Goal: Information Seeking & Learning: Learn about a topic

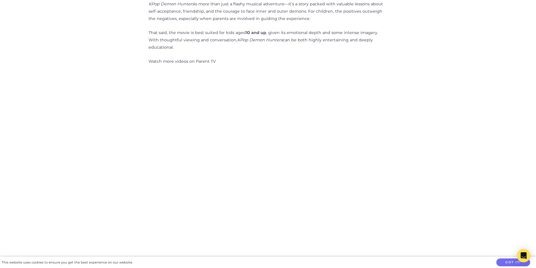
scroll to position [957, 0]
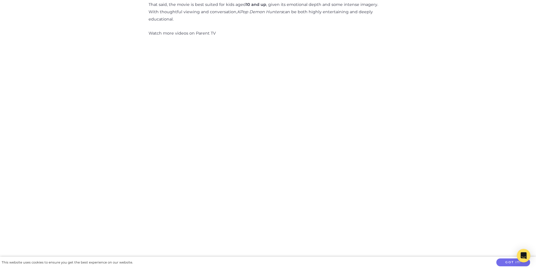
click at [267, 91] on img at bounding box center [268, 152] width 217 height 217
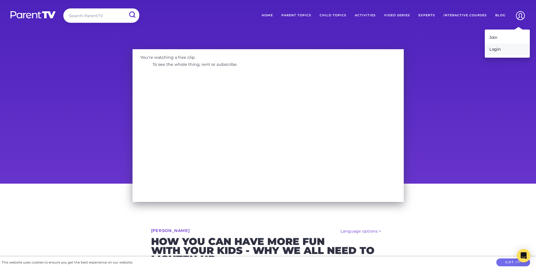
click at [500, 49] on link "Login" at bounding box center [507, 50] width 45 height 12
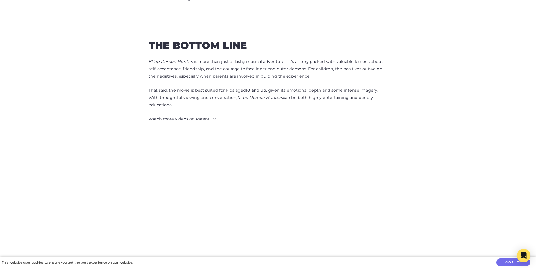
scroll to position [873, 0]
click at [268, 173] on img at bounding box center [268, 236] width 217 height 217
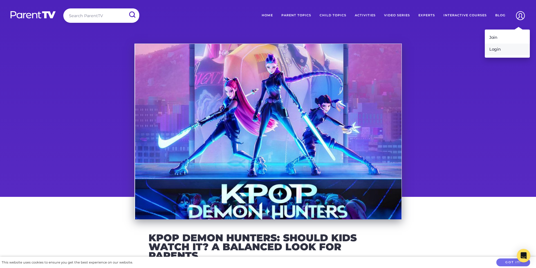
click at [498, 50] on link "Login" at bounding box center [507, 50] width 45 height 12
